Goal: Transaction & Acquisition: Purchase product/service

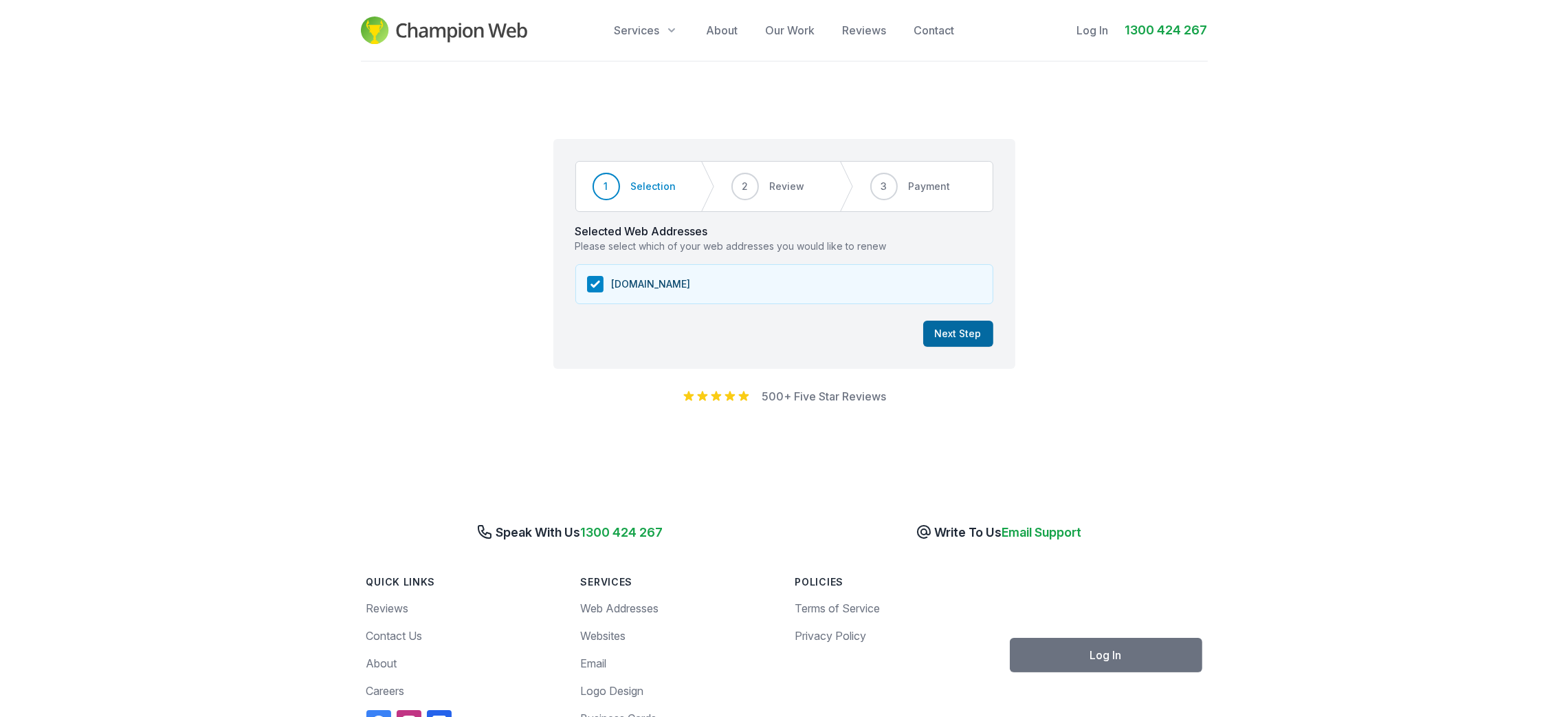
click at [975, 332] on button "Next Step" at bounding box center [958, 333] width 70 height 26
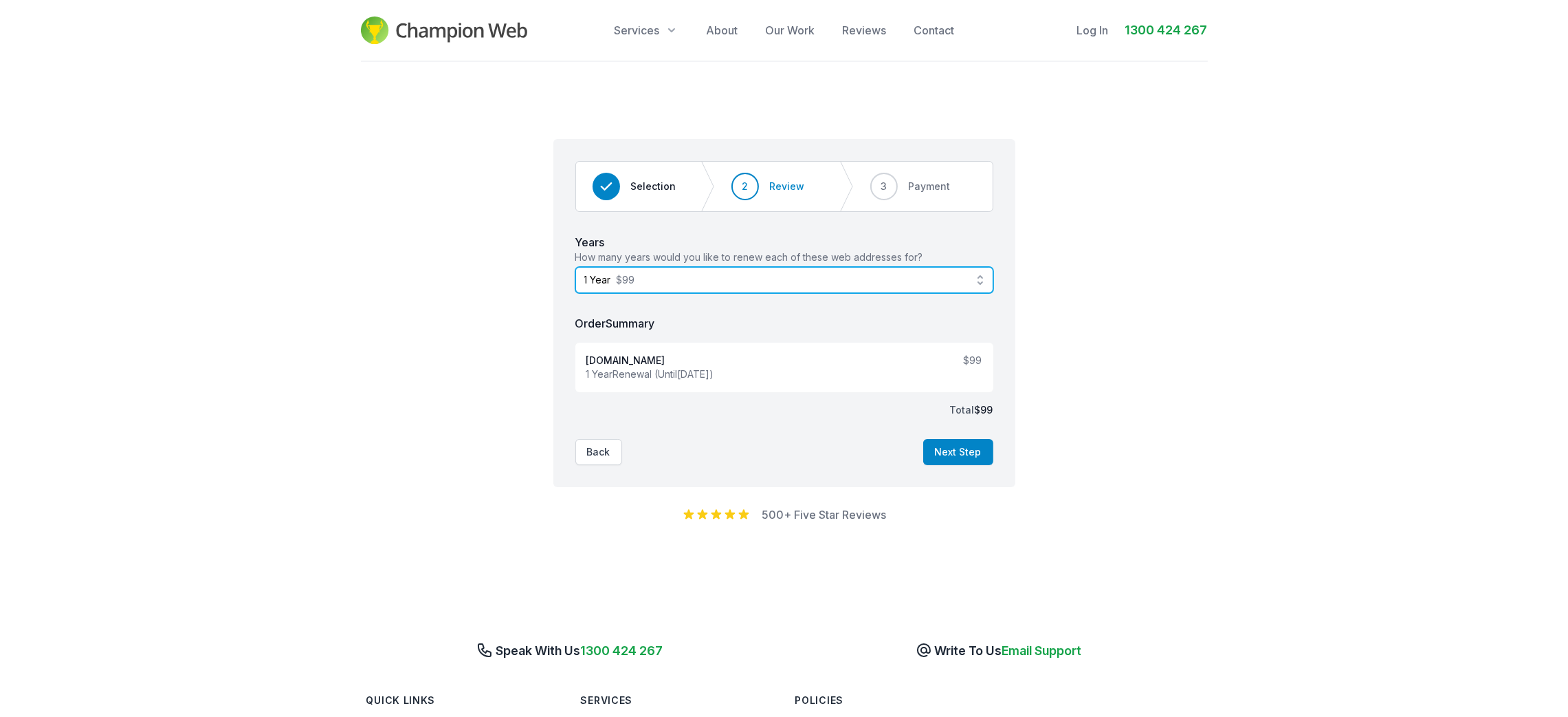
click at [939, 289] on button "1 Year $99" at bounding box center [784, 280] width 418 height 26
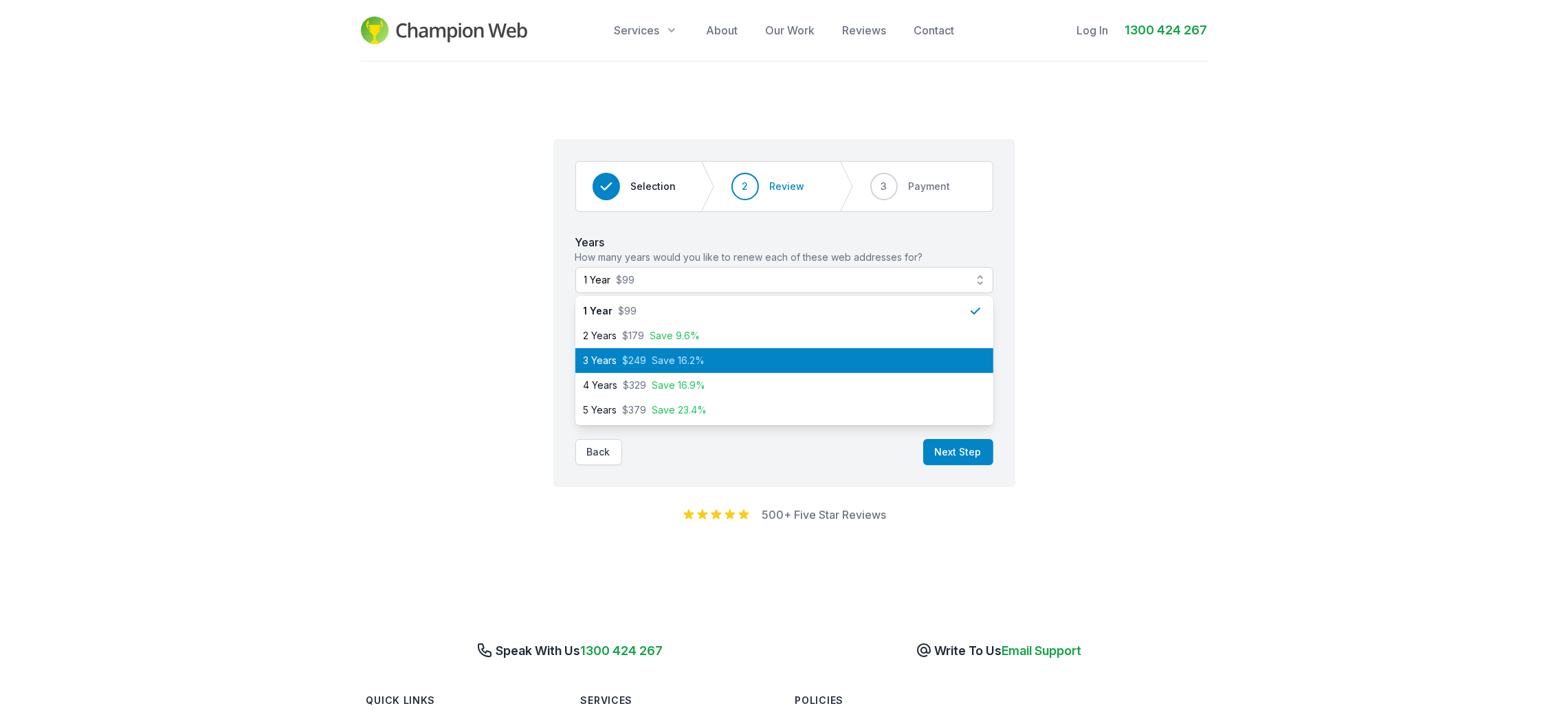
click at [715, 352] on li "3 Years $249 Save 16.2%" at bounding box center [784, 360] width 418 height 25
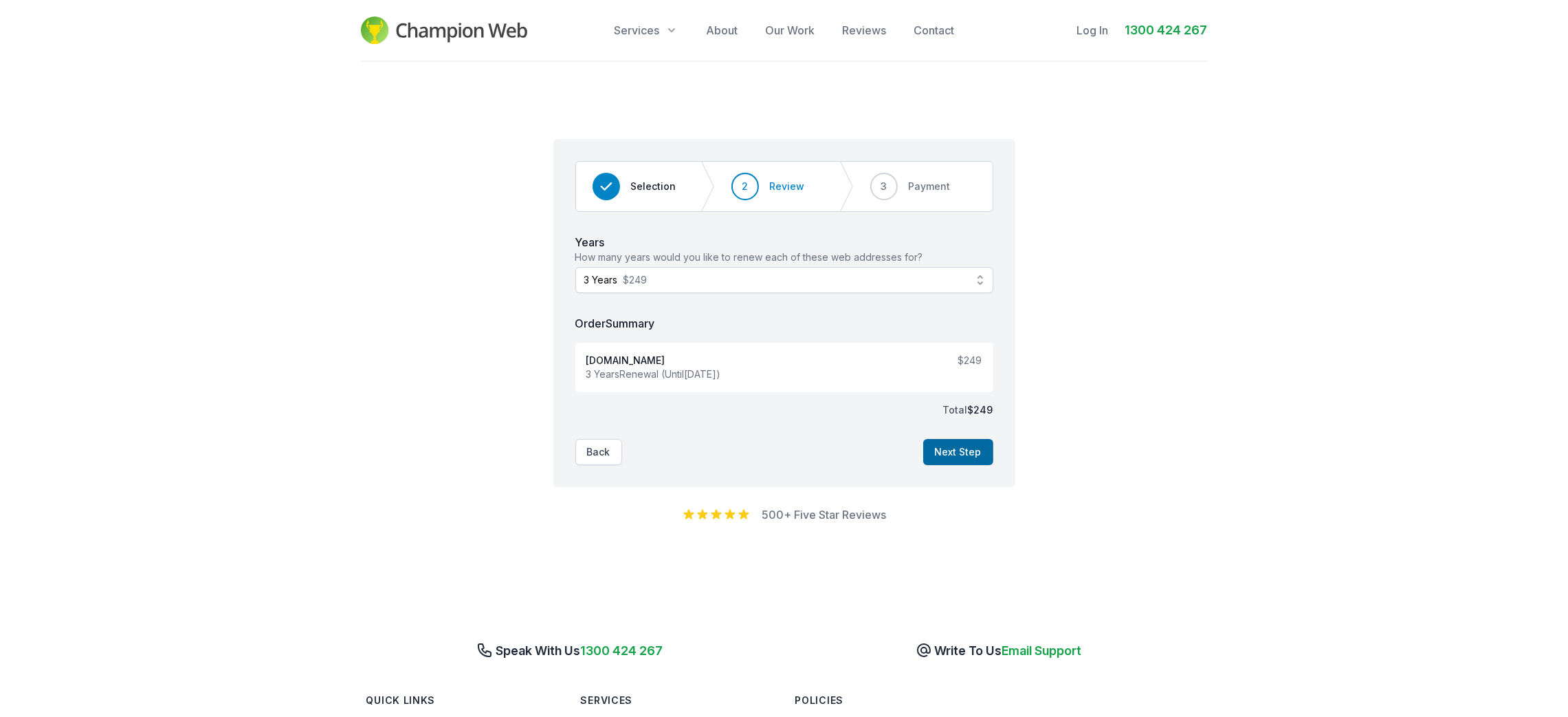
click at [972, 462] on button "Next Step" at bounding box center [958, 451] width 70 height 26
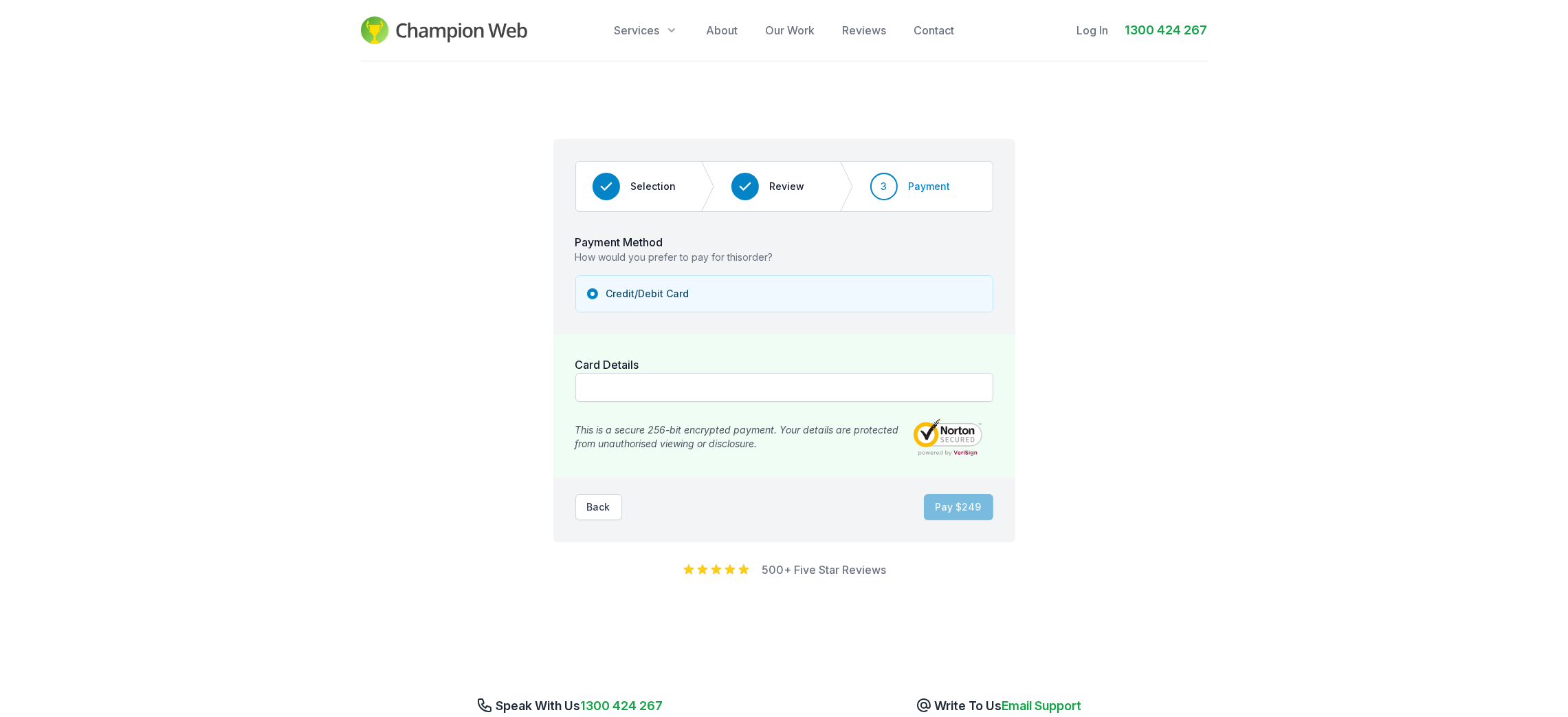
click at [793, 402] on div at bounding box center [784, 387] width 418 height 29
click at [748, 397] on div at bounding box center [784, 387] width 418 height 29
click at [723, 378] on div at bounding box center [784, 387] width 418 height 29
click at [958, 515] on button "Pay $ 249" at bounding box center [959, 506] width 69 height 26
